Goal: Register for event/course

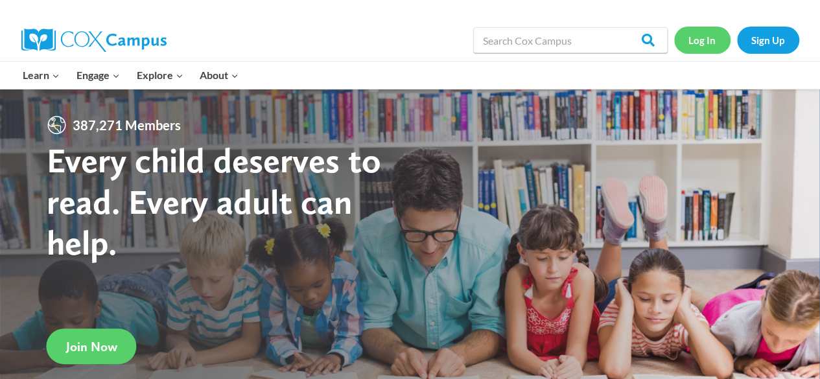
click at [709, 45] on link "Log In" at bounding box center [702, 40] width 56 height 27
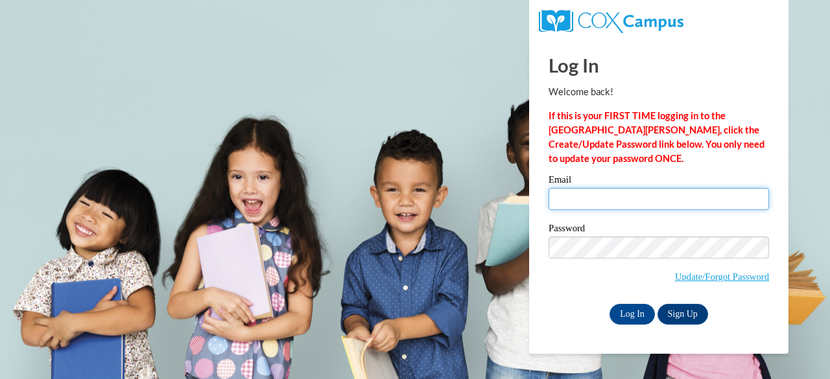
click at [627, 193] on input "Email" at bounding box center [659, 199] width 220 height 22
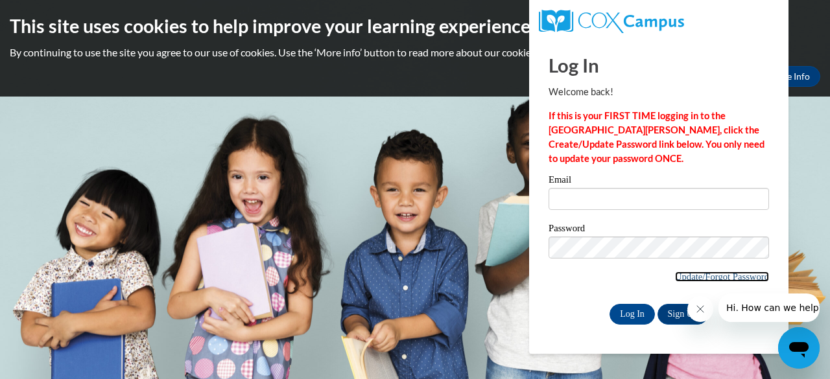
click at [696, 276] on link "Update/Forgot Password" at bounding box center [722, 277] width 94 height 10
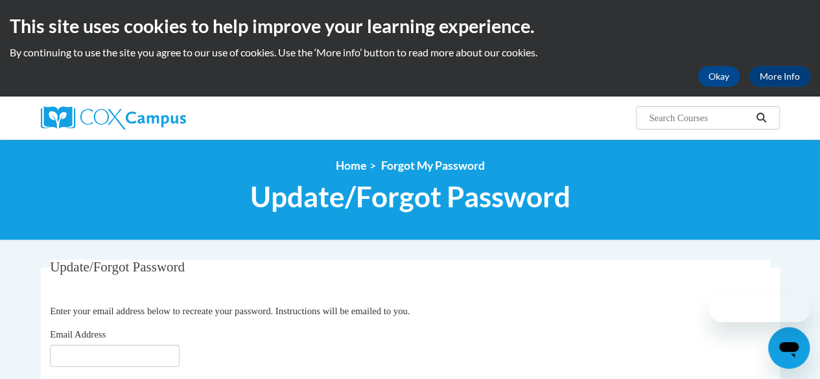
click at [323, 274] on legend "Update/Forgot Password" at bounding box center [410, 267] width 720 height 15
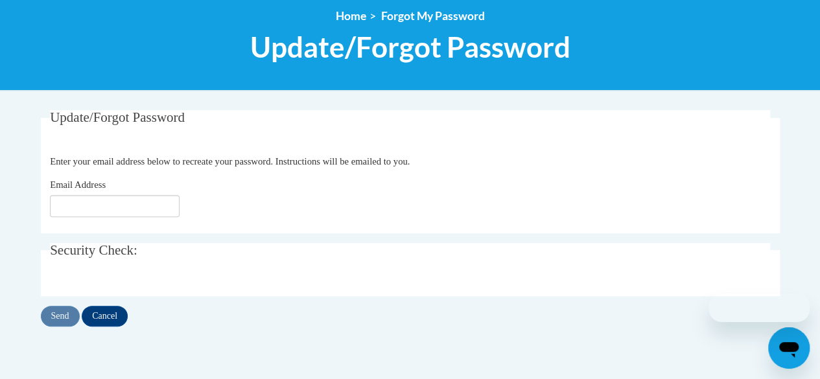
scroll to position [208, 0]
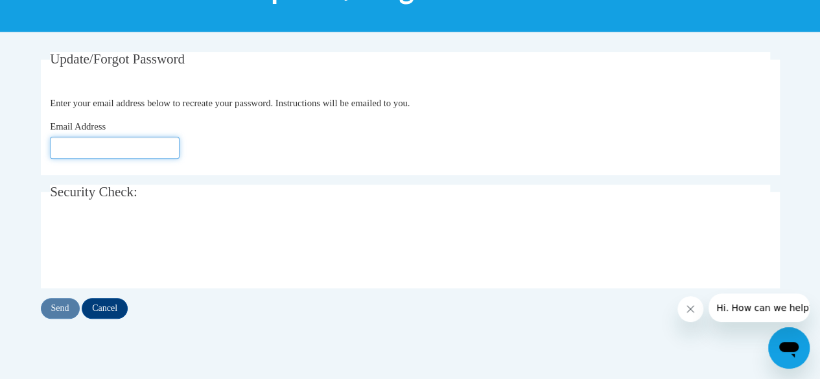
click at [92, 151] on input "Email Address" at bounding box center [115, 148] width 130 height 22
type input "bourash@w-csd.org"
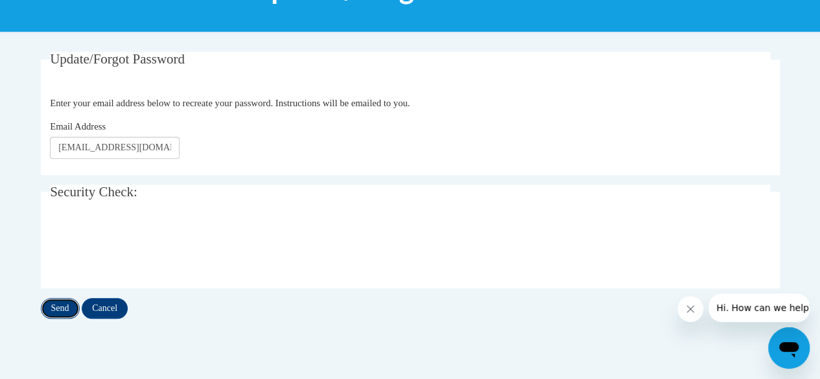
click at [61, 300] on input "Send" at bounding box center [60, 308] width 39 height 21
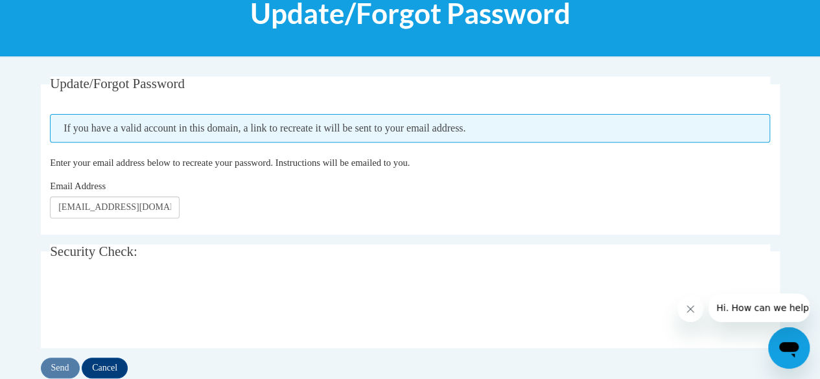
scroll to position [211, 0]
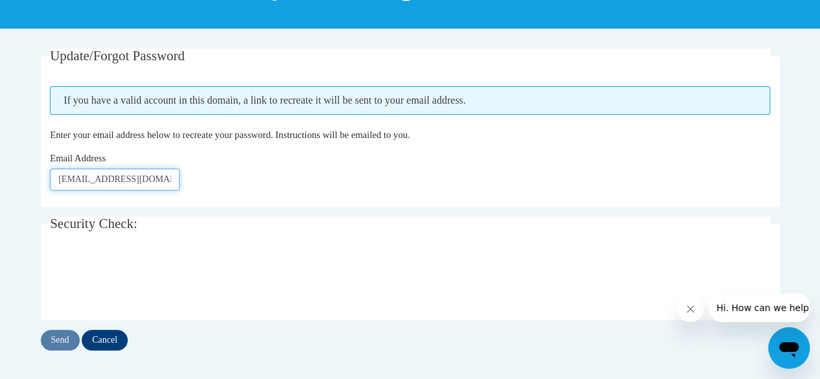
drag, startPoint x: 84, startPoint y: 181, endPoint x: 6, endPoint y: 182, distance: 77.8
click at [6, 182] on body "This site uses cookies to help improve your learning experience. By continuing …" at bounding box center [410, 228] width 820 height 879
type input "[EMAIL_ADDRESS][DOMAIN_NAME]"
click at [58, 338] on input "Send" at bounding box center [60, 340] width 39 height 21
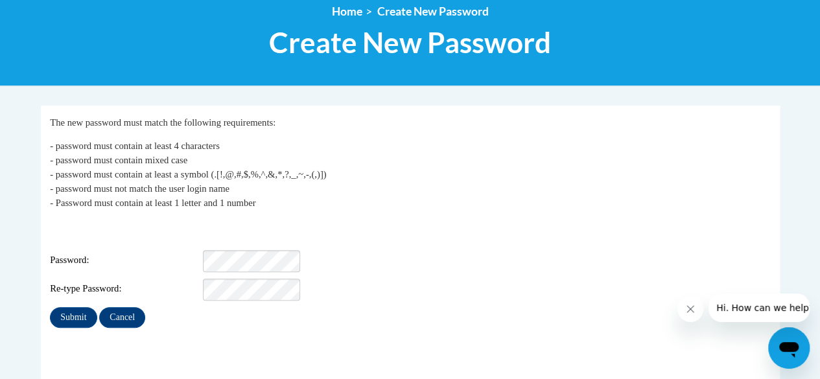
scroll to position [232, 0]
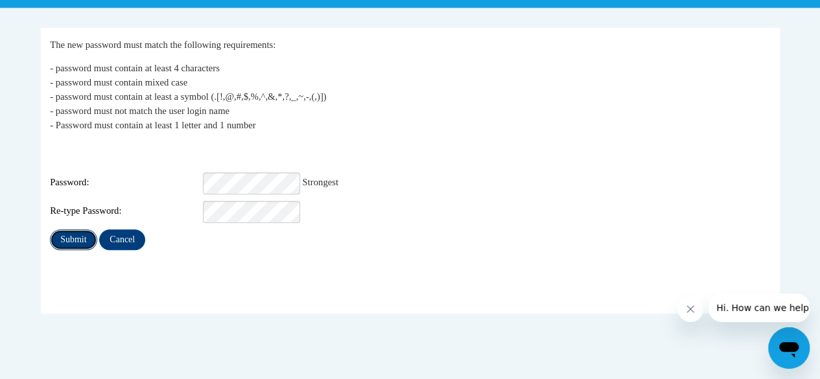
click at [70, 230] on input "Submit" at bounding box center [73, 240] width 47 height 21
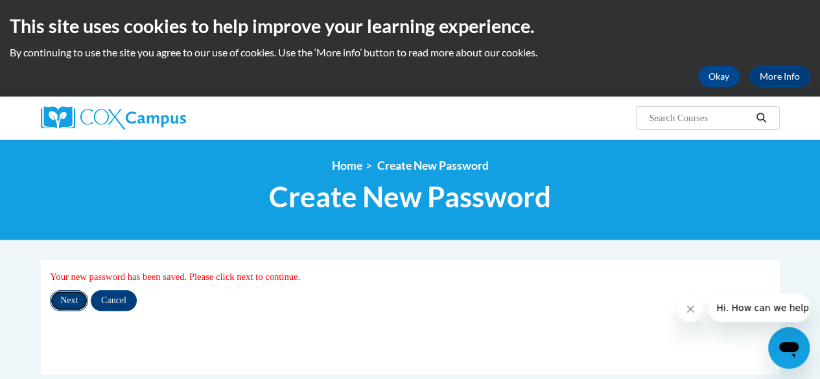
click at [77, 293] on input "Next" at bounding box center [69, 300] width 38 height 21
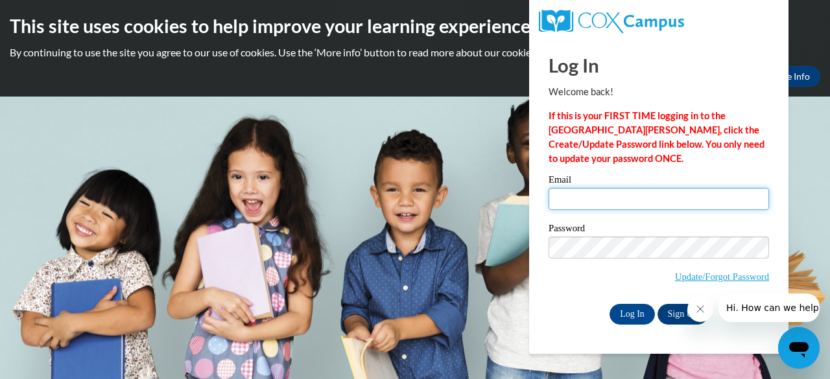
drag, startPoint x: 576, startPoint y: 193, endPoint x: 692, endPoint y: 85, distance: 157.8
click at [702, 77] on div "Log In Welcome back! If this is your FIRST TIME logging in to the [GEOGRAPHIC_D…" at bounding box center [659, 182] width 220 height 286
type input "[EMAIL_ADDRESS][DOMAIN_NAME]"
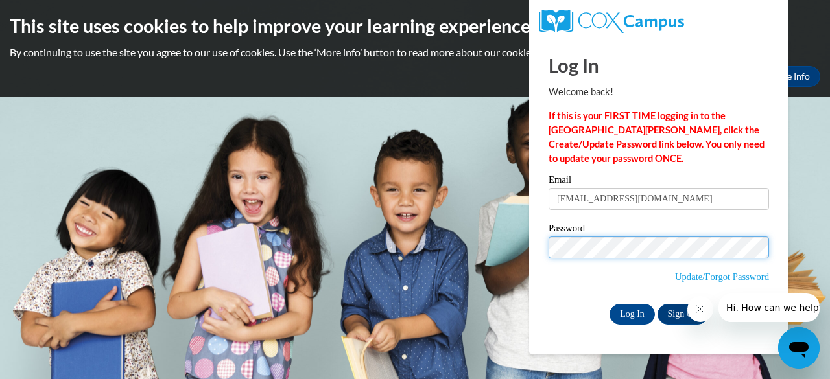
click at [610, 304] on input "Log In" at bounding box center [632, 314] width 45 height 21
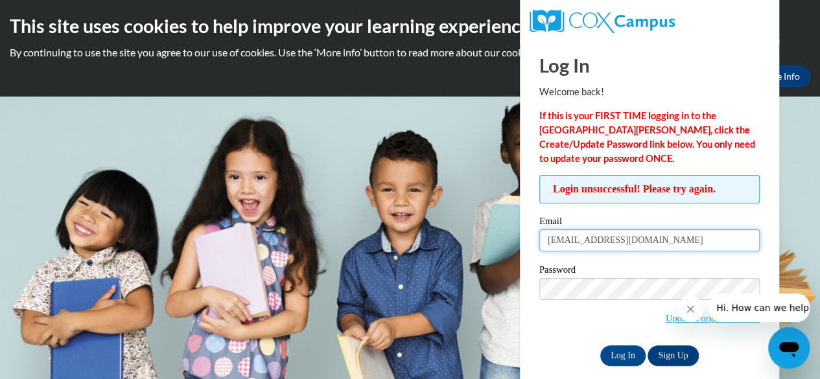
drag, startPoint x: 561, startPoint y: 241, endPoint x: 536, endPoint y: 241, distance: 25.3
click at [536, 241] on div "Login unsuccessful! Please try again. Please enter your email! Please enter you…" at bounding box center [650, 270] width 240 height 191
type input "bourash@w-csd.org"
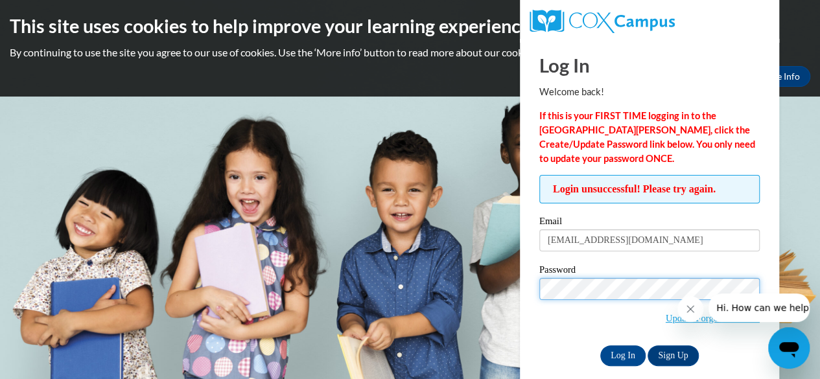
click at [600, 346] on input "Log In" at bounding box center [622, 356] width 45 height 21
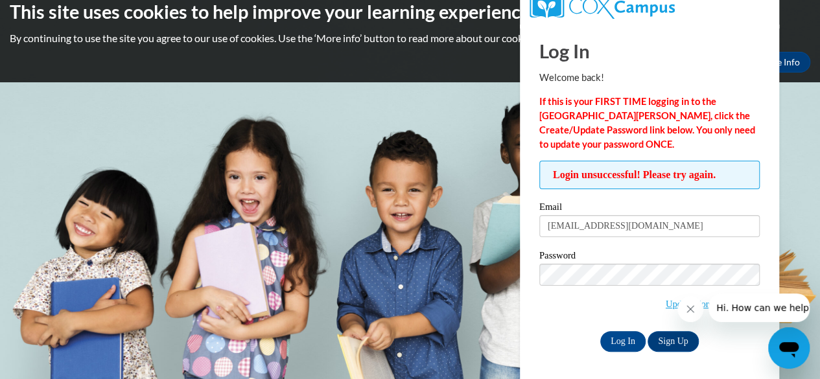
click at [574, 213] on label "Email" at bounding box center [649, 208] width 220 height 13
click at [574, 215] on input "bourash@w-csd.org" at bounding box center [649, 226] width 220 height 22
drag, startPoint x: 573, startPoint y: 225, endPoint x: 522, endPoint y: 225, distance: 51.2
click at [522, 225] on div "Log In Welcome back! If this is your FIRST TIME logging in to the NEW Cox Campu…" at bounding box center [649, 203] width 279 height 357
type input "[EMAIL_ADDRESS][DOMAIN_NAME]"
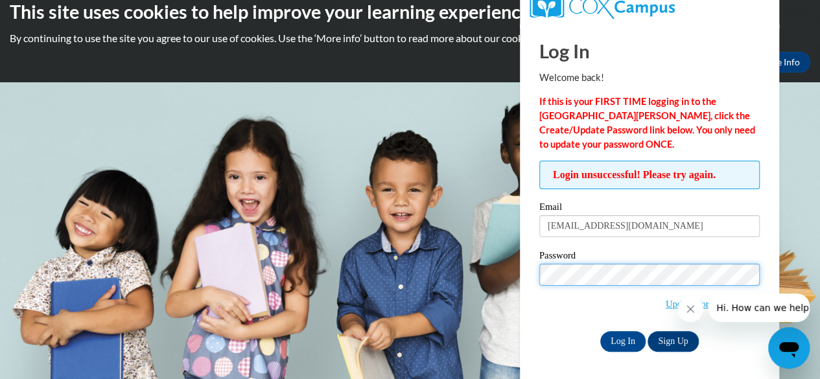
click at [600, 331] on input "Log In" at bounding box center [622, 341] width 45 height 21
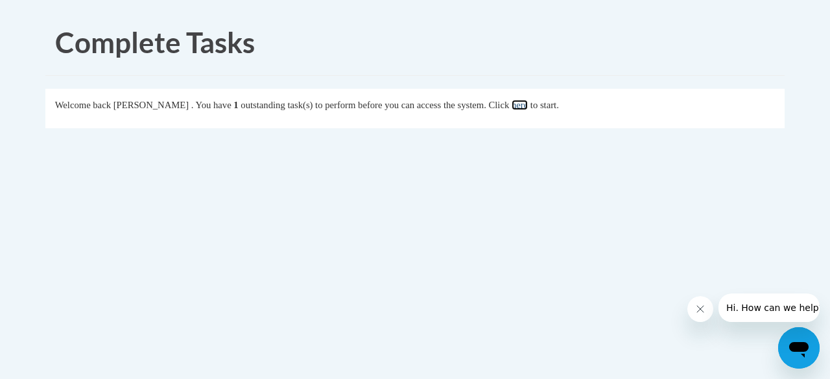
click at [528, 107] on link "here" at bounding box center [520, 105] width 16 height 10
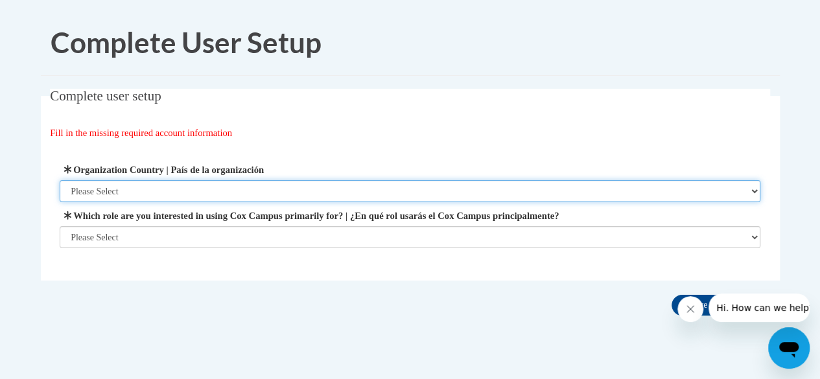
click at [389, 180] on select "Please Select [GEOGRAPHIC_DATA] | [GEOGRAPHIC_DATA] Outside of [GEOGRAPHIC_DATA…" at bounding box center [410, 191] width 701 height 22
select select "ad49bcad-a171-4b2e-b99c-48b446064914"
click at [60, 180] on select "Please Select [GEOGRAPHIC_DATA] | [GEOGRAPHIC_DATA] Outside of [GEOGRAPHIC_DATA…" at bounding box center [410, 191] width 701 height 22
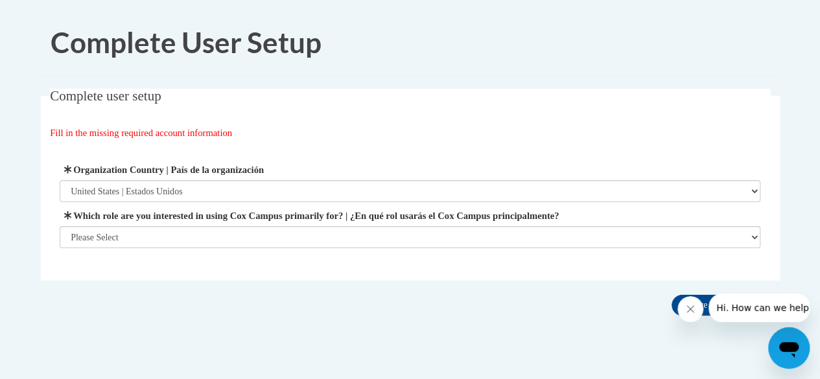
click at [353, 220] on label "Which role are you interested in using Cox Campus primarily for? | ¿En qué rol …" at bounding box center [410, 216] width 701 height 14
click at [353, 226] on select "Please Select College/University | Colegio/Universidad Community/Nonprofit Part…" at bounding box center [410, 237] width 701 height 22
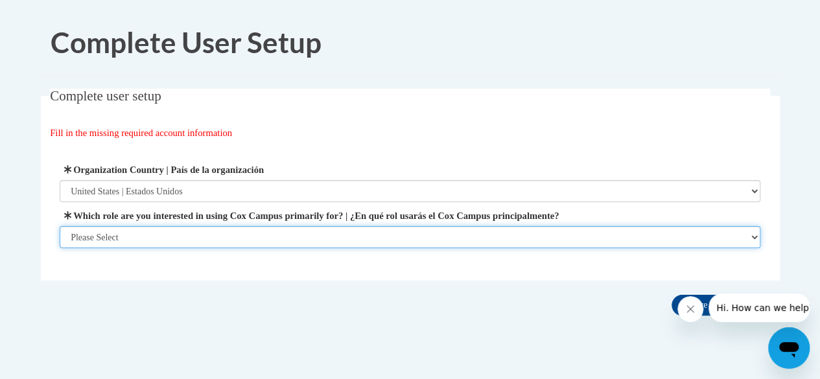
click at [349, 230] on select "Please Select College/University | Colegio/Universidad Community/Nonprofit Part…" at bounding box center [410, 237] width 701 height 22
select select "fbf2d438-af2f-41f8-98f1-81c410e29de3"
click at [60, 248] on select "Please Select College/University | Colegio/Universidad Community/Nonprofit Part…" at bounding box center [410, 237] width 701 height 22
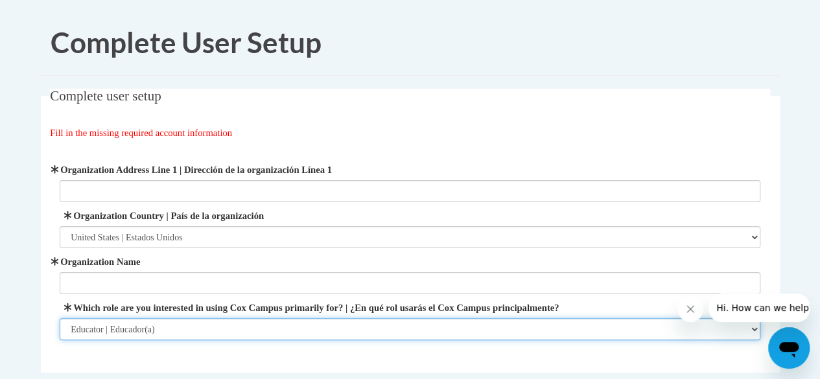
scroll to position [44, 0]
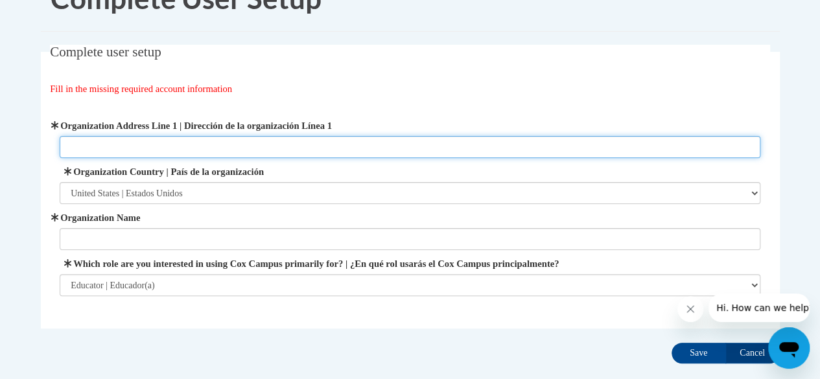
drag, startPoint x: 567, startPoint y: 299, endPoint x: 305, endPoint y: 143, distance: 305.6
click at [305, 143] on input "Organization Address Line 1 | Dirección de la organización Línea 1" at bounding box center [410, 147] width 701 height 22
type input "233 S Third Ave Winneconne, WI 54986"
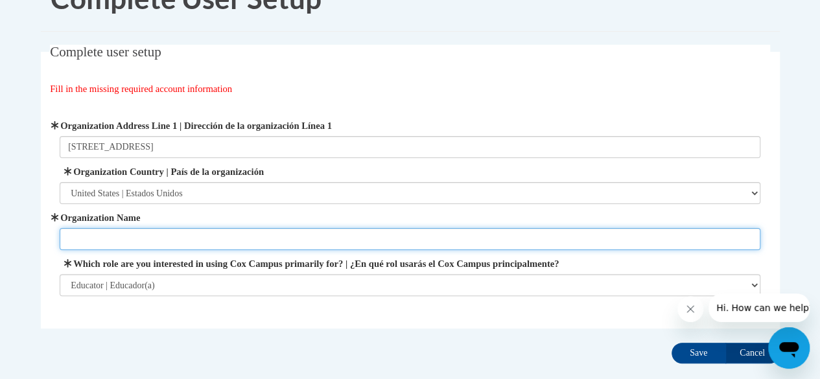
click at [172, 237] on input "Organization Name" at bounding box center [410, 239] width 701 height 22
type input "Winneconne Elementary School"
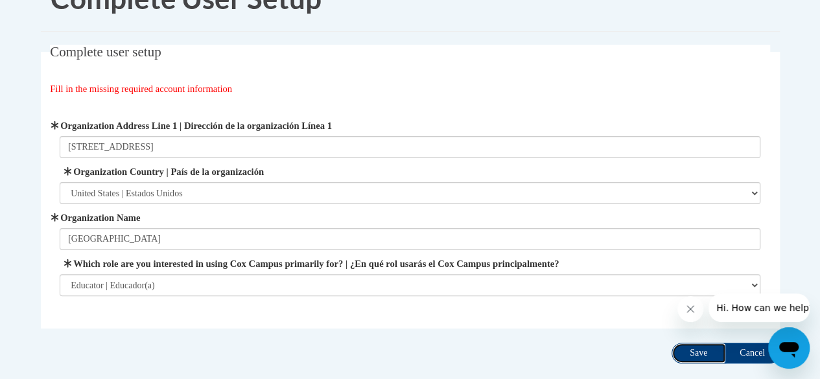
click at [680, 361] on input "Save" at bounding box center [699, 353] width 54 height 21
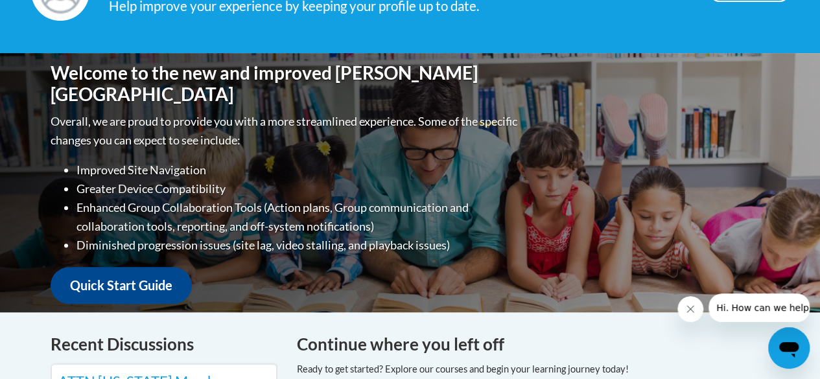
scroll to position [135, 0]
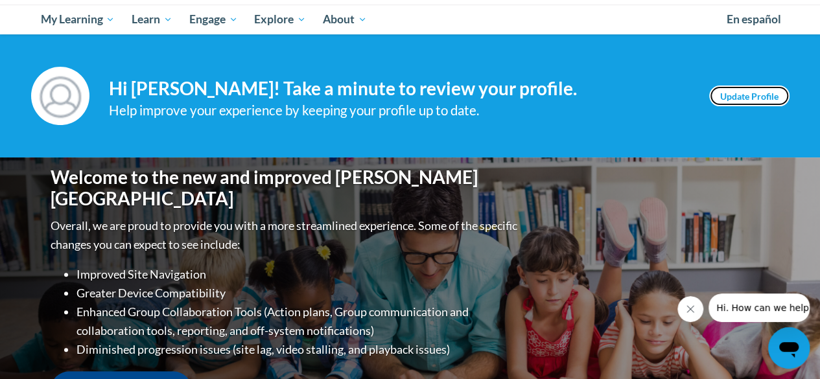
click at [729, 91] on link "Update Profile" at bounding box center [749, 96] width 80 height 21
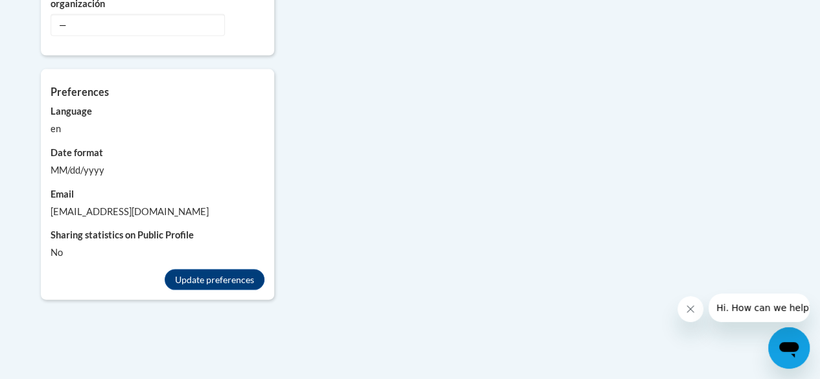
scroll to position [1276, 0]
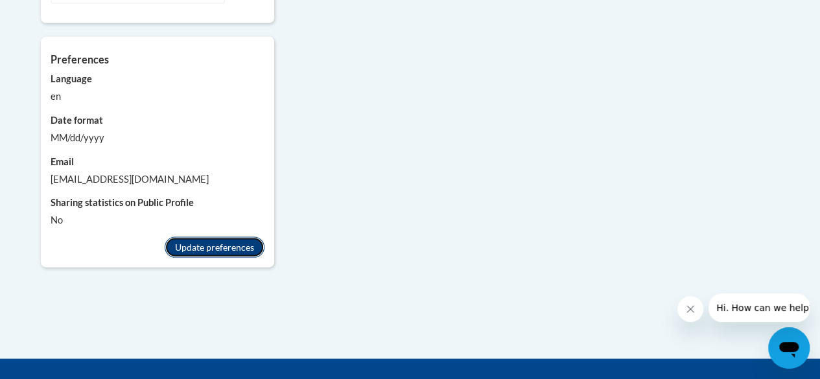
click at [184, 237] on button "Update preferences" at bounding box center [215, 247] width 100 height 21
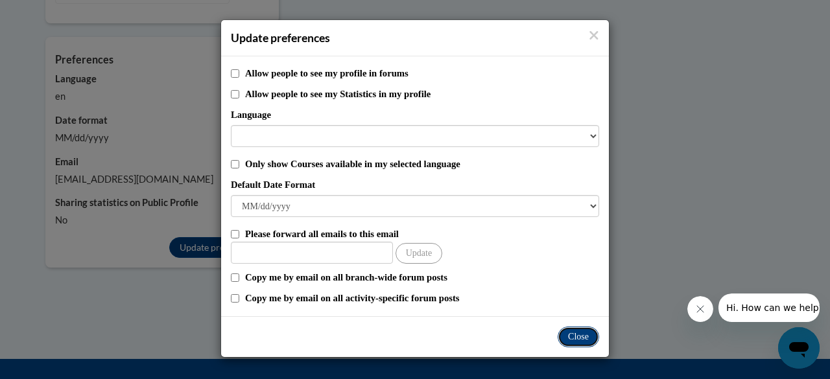
click at [584, 338] on button "Close" at bounding box center [578, 337] width 41 height 21
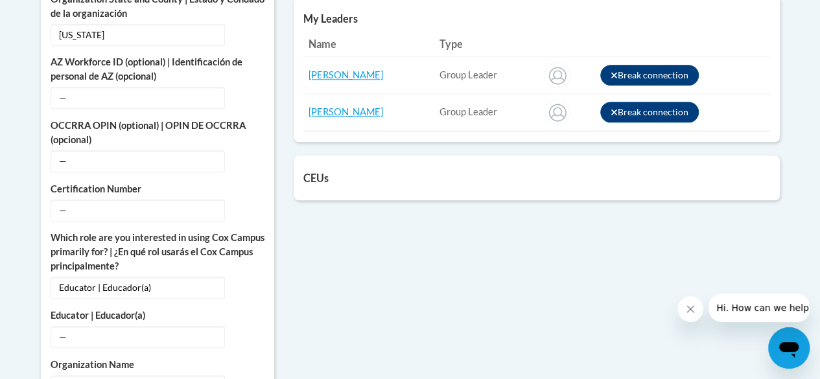
scroll to position [657, 0]
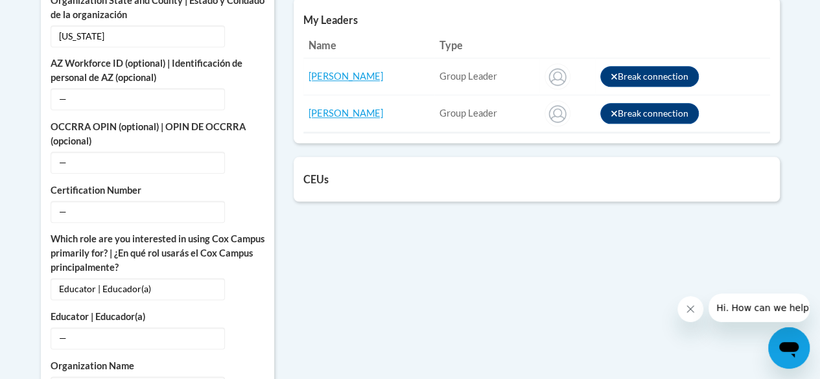
click at [545, 327] on div "More About Me Click or press to edit any of the profile fields below. Select mu…" at bounding box center [410, 357] width 759 height 1088
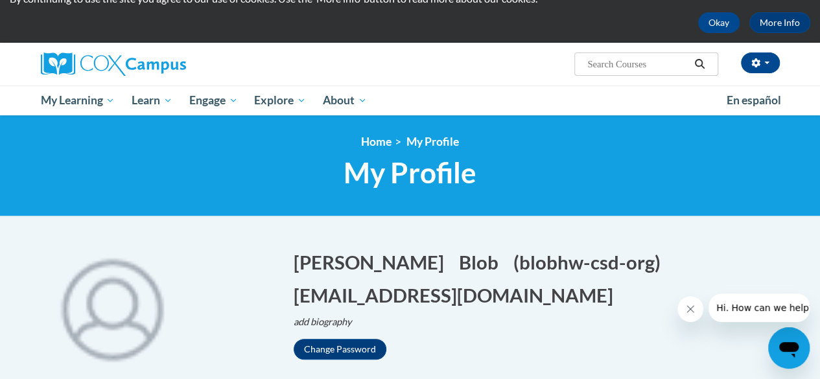
scroll to position [0, 0]
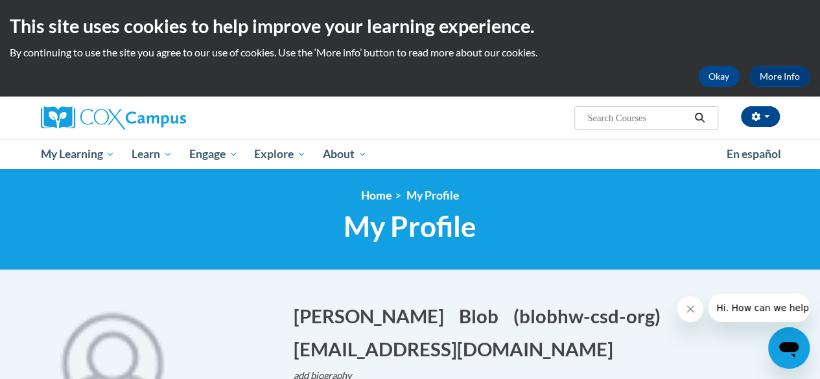
click at [602, 121] on input "Search..." at bounding box center [638, 118] width 104 height 16
type input "vocabulary"
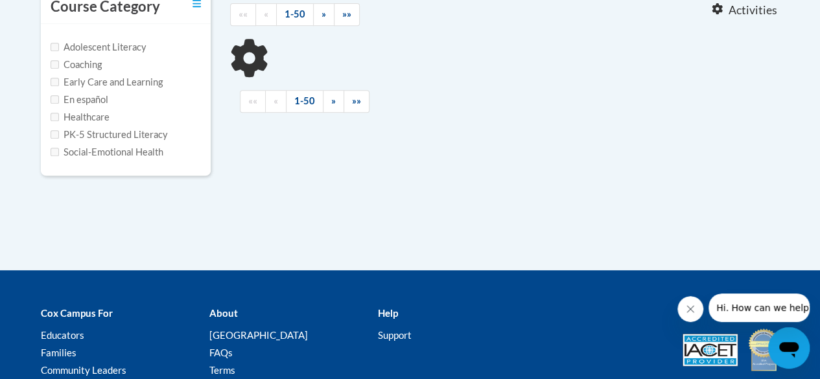
type input "vocabulary"
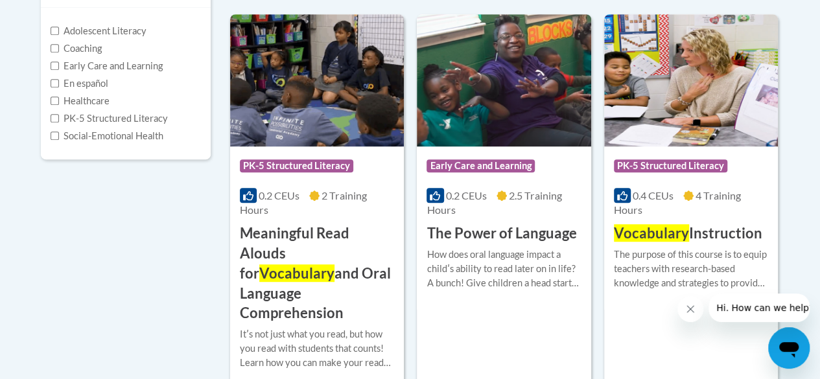
scroll to position [405, 0]
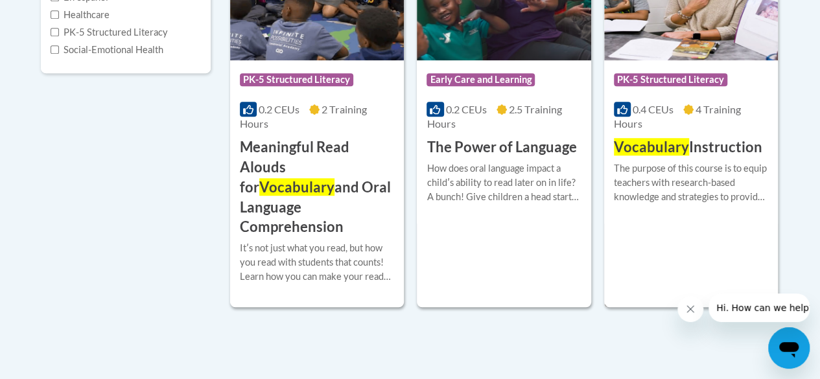
click at [673, 177] on div "The purpose of this course is to equip teachers with research-based knowledge a…" at bounding box center [691, 182] width 154 height 43
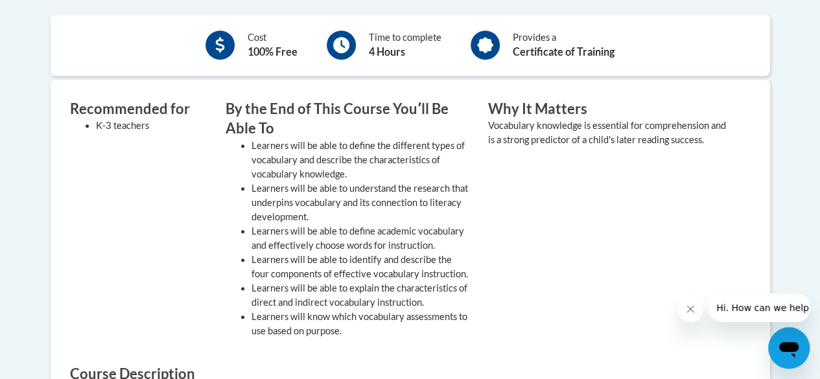
scroll to position [469, 0]
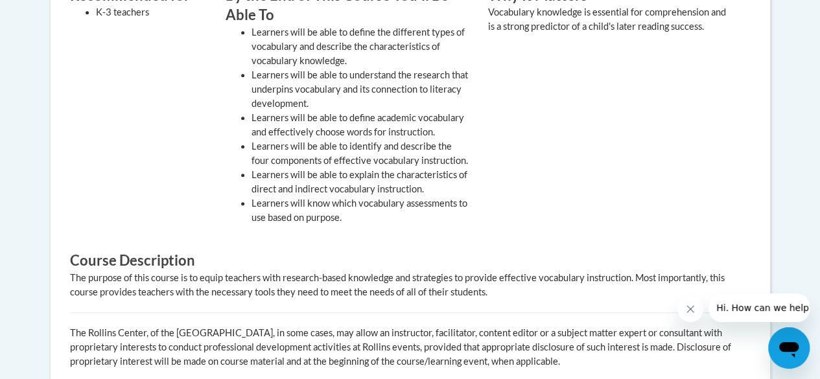
click at [673, 177] on div "Why It Matters Vocabulary knowledge is essential for comprehension and is a str…" at bounding box center [610, 109] width 263 height 246
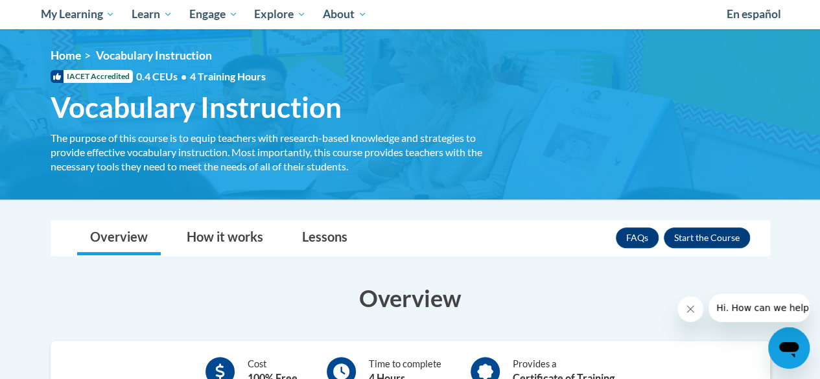
scroll to position [139, 0]
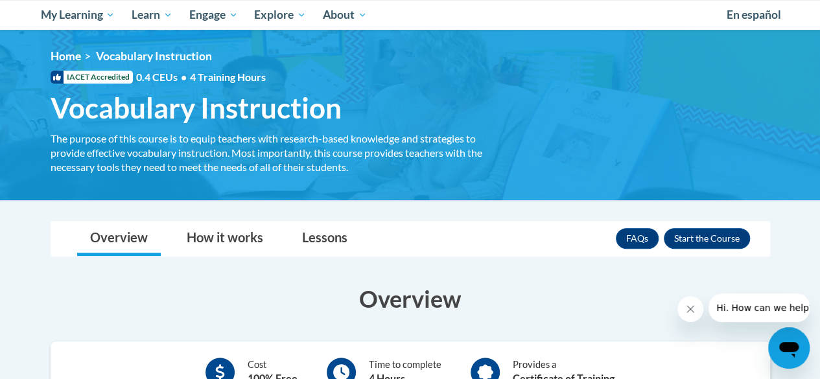
drag, startPoint x: 679, startPoint y: 345, endPoint x: 385, endPoint y: 65, distance: 405.4
click at [385, 65] on div "<en>Home</en><fr>Accueil</fr><de>Zuhause</de><it>Casa</it><es>Casa</es><pt>Casa…" at bounding box center [410, 115] width 759 height 132
click at [685, 240] on button "Enroll" at bounding box center [707, 238] width 86 height 21
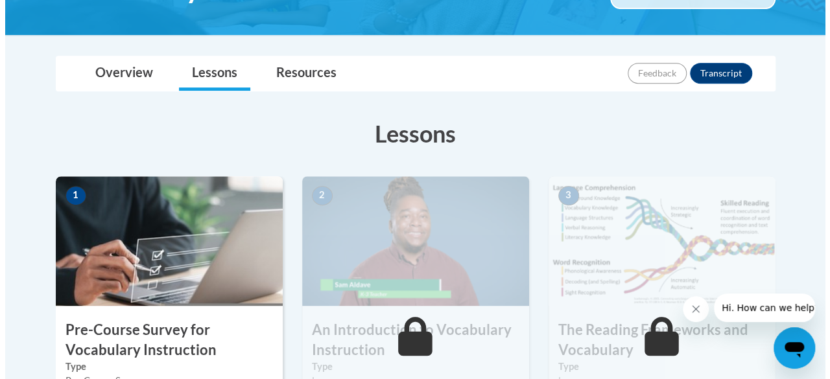
scroll to position [389, 0]
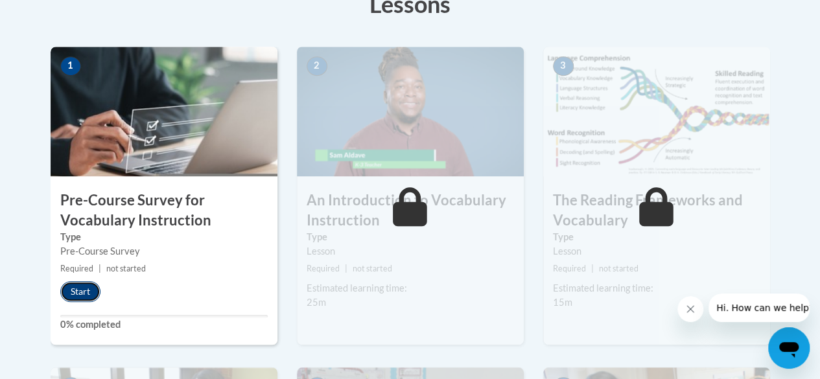
click at [77, 292] on button "Start" at bounding box center [80, 291] width 40 height 21
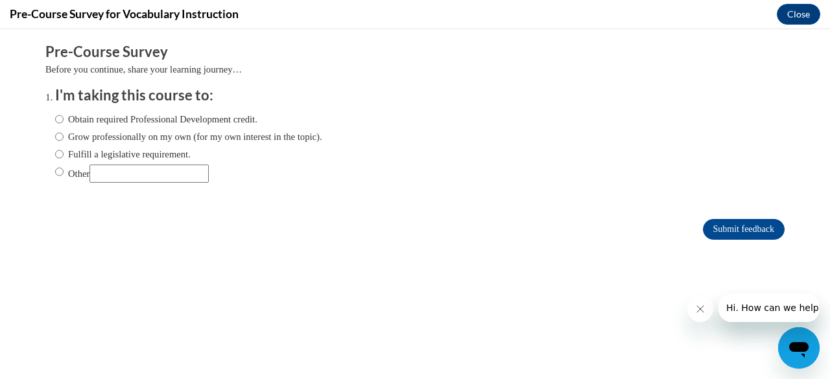
scroll to position [0, 0]
click at [55, 121] on input "Obtain required Professional Development credit." at bounding box center [59, 119] width 8 height 14
radio input "true"
click at [718, 232] on input "Submit feedback" at bounding box center [744, 229] width 82 height 21
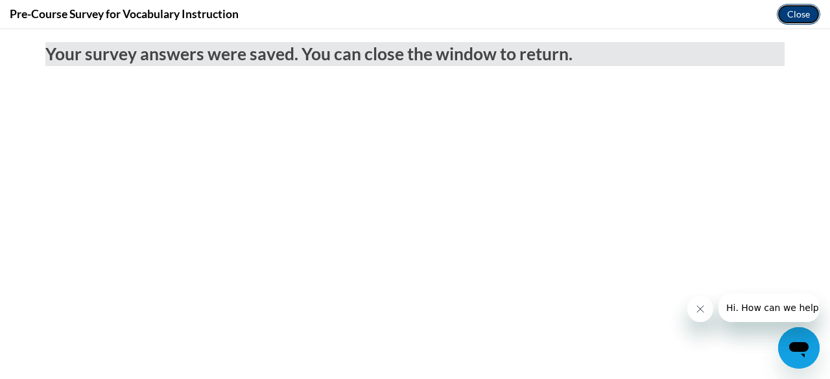
click at [788, 19] on button "Close" at bounding box center [798, 14] width 43 height 21
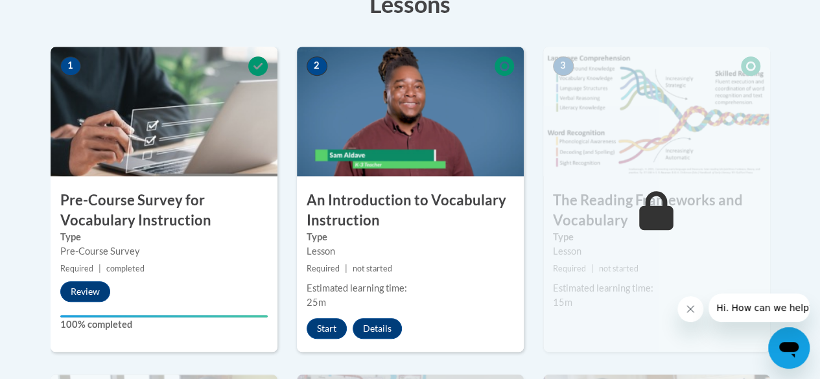
click at [150, 260] on div "1 Pre-Course Survey for Vocabulary Instruction Type Pre-Course Survey Required …" at bounding box center [164, 199] width 227 height 305
click at [326, 320] on button "Start" at bounding box center [327, 328] width 40 height 21
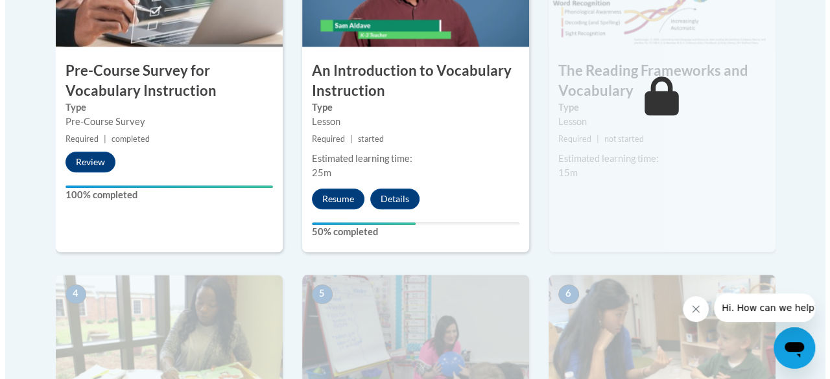
scroll to position [454, 0]
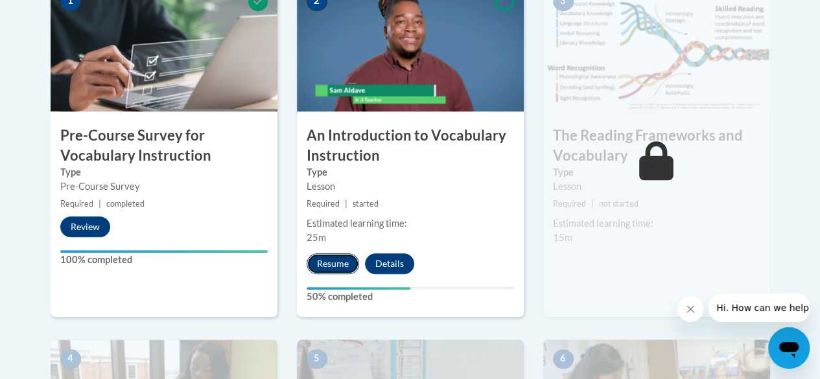
click at [316, 254] on button "Resume" at bounding box center [333, 264] width 53 height 21
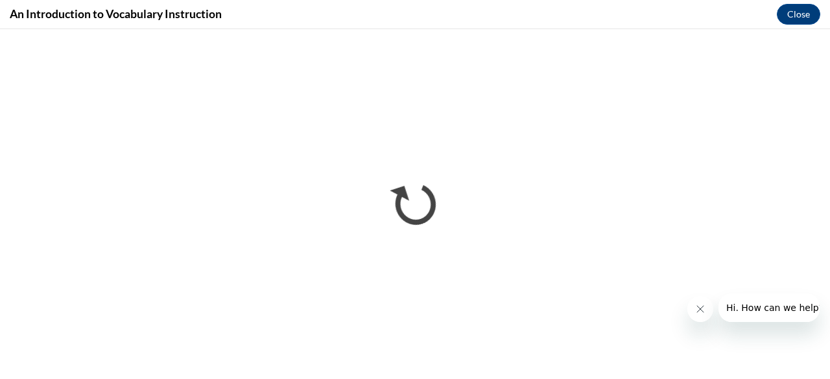
scroll to position [0, 0]
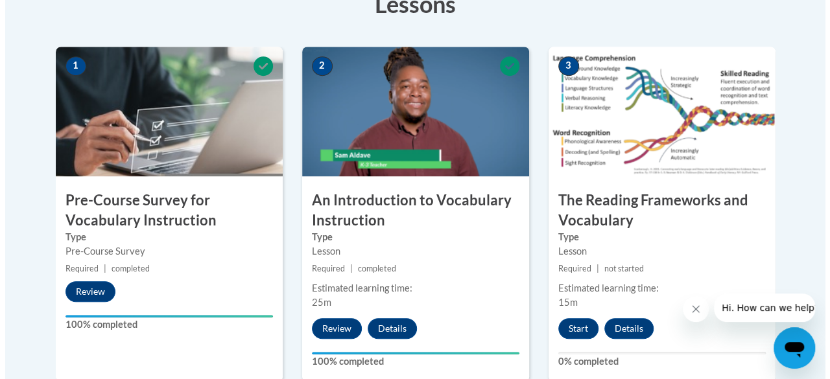
scroll to position [519, 0]
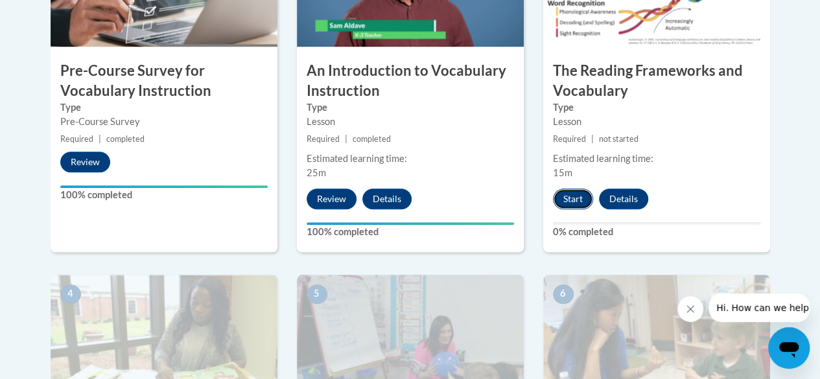
click at [565, 195] on button "Start" at bounding box center [573, 199] width 40 height 21
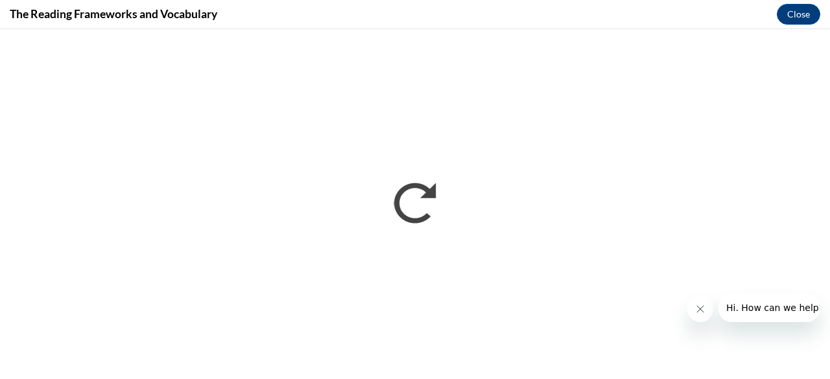
scroll to position [0, 0]
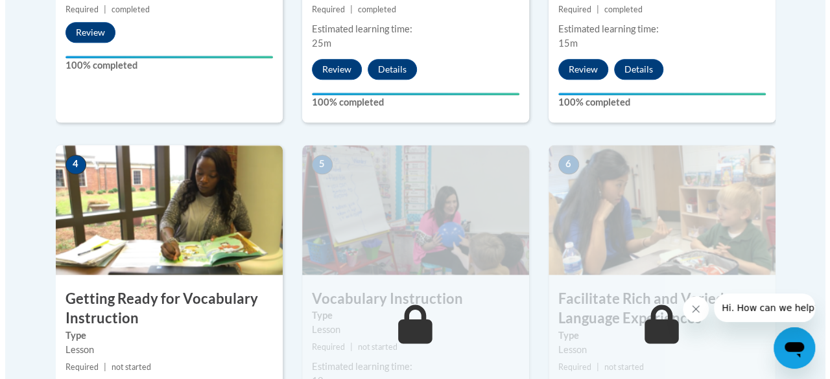
scroll to position [778, 0]
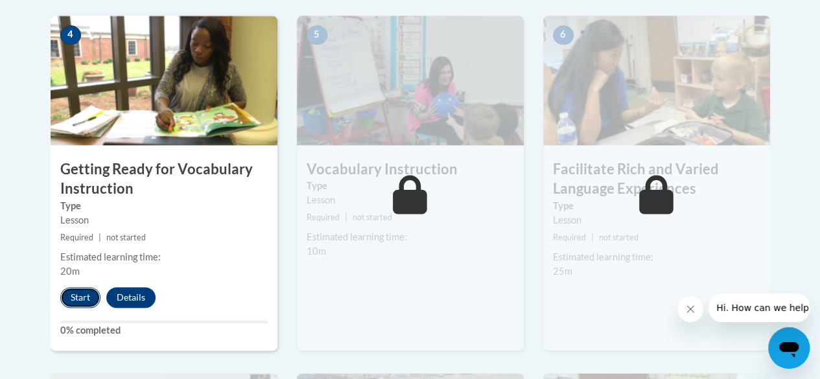
click at [82, 300] on button "Start" at bounding box center [80, 297] width 40 height 21
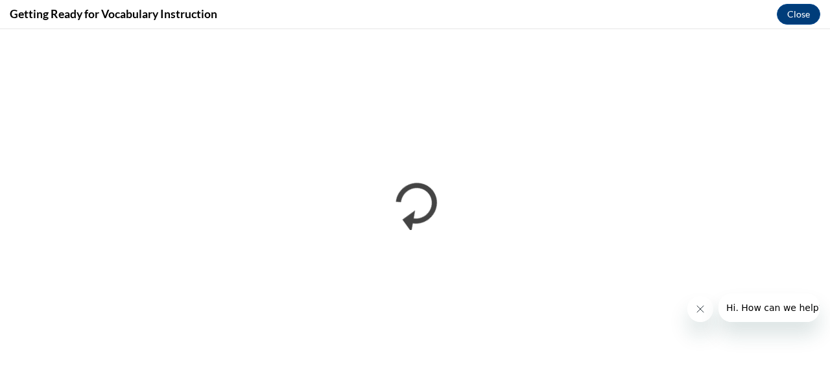
scroll to position [0, 0]
